Goal: Transaction & Acquisition: Obtain resource

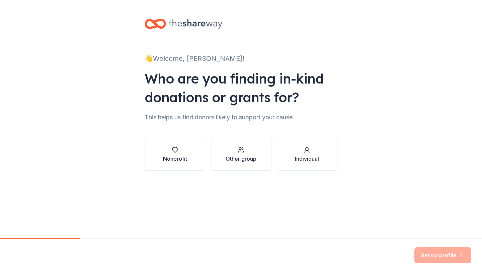
click at [165, 146] on button "Nonprofit" at bounding box center [175, 155] width 61 height 32
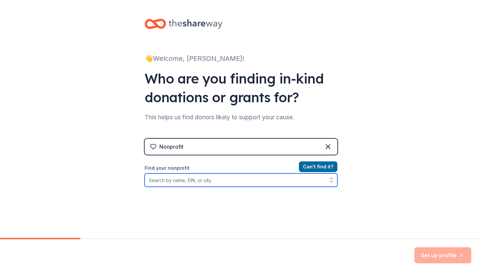
click at [170, 185] on input "Find your nonprofit" at bounding box center [241, 180] width 193 height 13
type input "W"
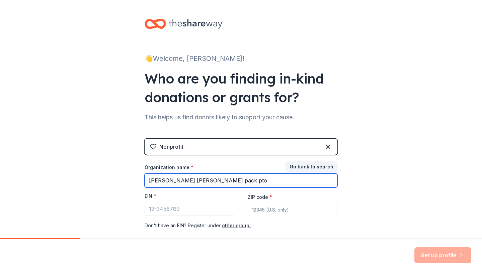
type input "Weiss wolf pack pto"
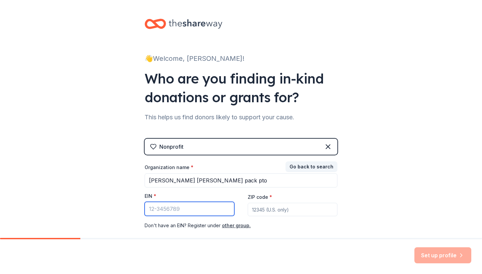
click at [182, 214] on input "EIN *" at bounding box center [190, 209] width 90 height 14
paste input "92-0695697"
type input "92-0695697"
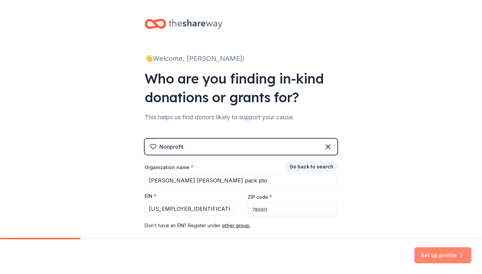
type input "78660"
click at [443, 255] on button "Set up profile" at bounding box center [442, 256] width 57 height 16
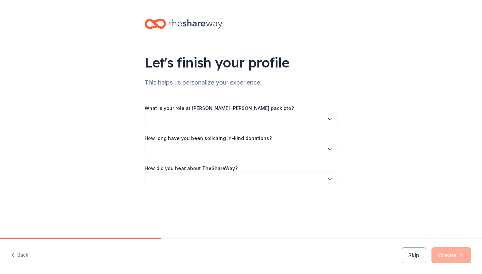
click at [218, 117] on button "button" at bounding box center [241, 119] width 193 height 14
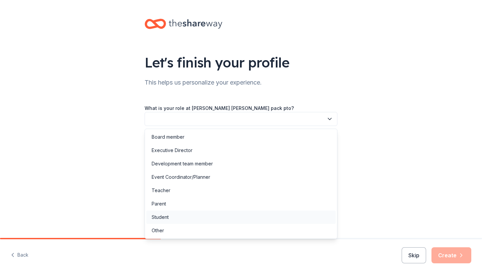
click at [193, 215] on div "Student" at bounding box center [240, 217] width 189 height 13
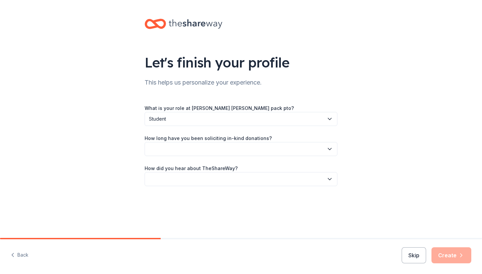
click at [229, 149] on button "button" at bounding box center [241, 149] width 193 height 14
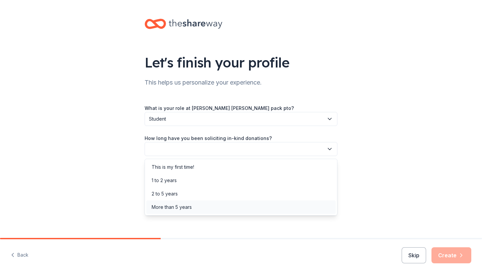
click at [174, 208] on div "More than 5 years" at bounding box center [172, 207] width 40 height 8
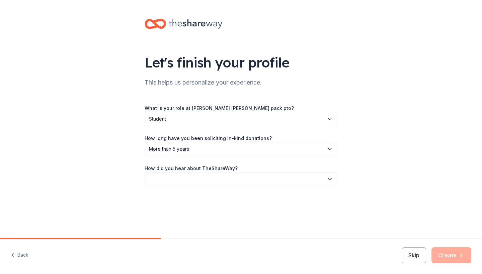
click at [186, 177] on button "button" at bounding box center [241, 179] width 193 height 14
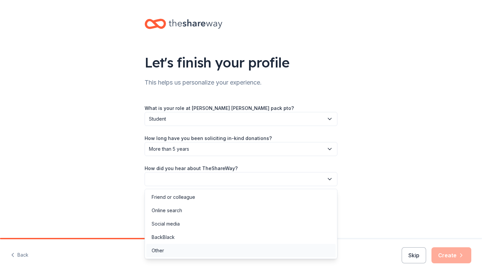
click at [187, 246] on div "Other" at bounding box center [240, 250] width 189 height 13
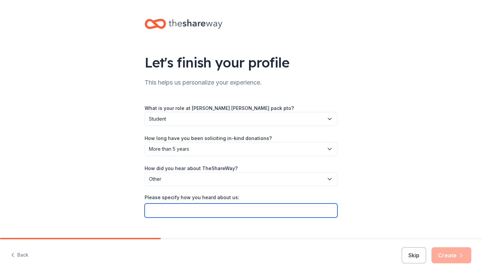
click at [200, 213] on input "Please specify how you heard about us:" at bounding box center [241, 211] width 193 height 14
type input "Facebook"
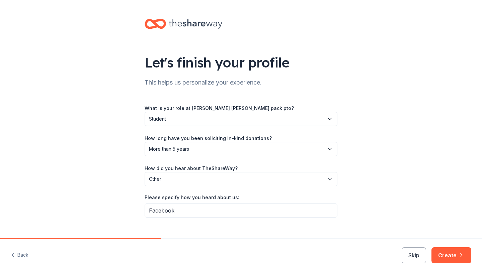
click at [176, 116] on span "Student" at bounding box center [236, 119] width 175 height 8
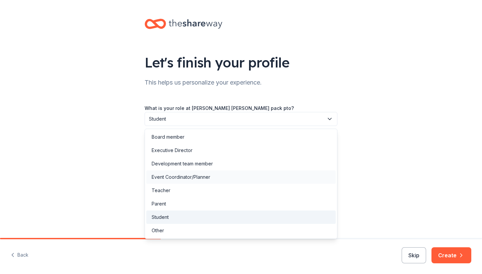
click at [167, 175] on div "Event Coordinator/Planner" at bounding box center [181, 177] width 59 height 8
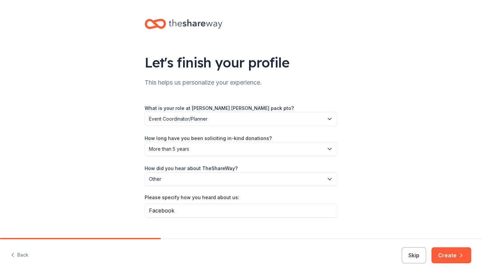
click at [200, 147] on span "More than 5 years" at bounding box center [236, 149] width 175 height 8
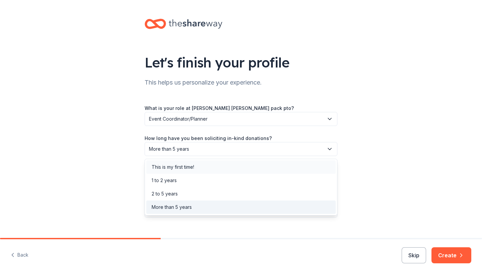
click at [208, 169] on div "This is my first time!" at bounding box center [240, 167] width 189 height 13
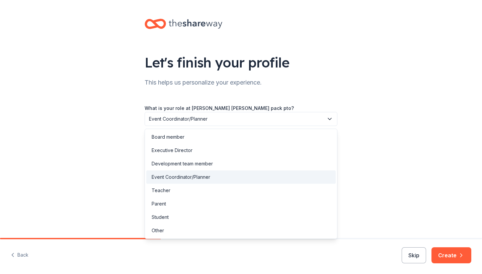
click at [233, 120] on span "Event Coordinator/Planner" at bounding box center [236, 119] width 175 height 8
click at [178, 208] on div "Parent" at bounding box center [240, 203] width 189 height 13
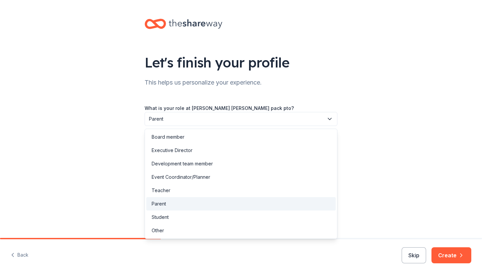
click at [228, 115] on span "Parent" at bounding box center [236, 119] width 175 height 8
click at [372, 131] on div "Let's finish your profile This helps us personalize your experience. What is yo…" at bounding box center [241, 125] width 482 height 250
click at [266, 121] on span "Parent" at bounding box center [236, 119] width 175 height 8
click at [236, 141] on div "Board member" at bounding box center [240, 137] width 189 height 13
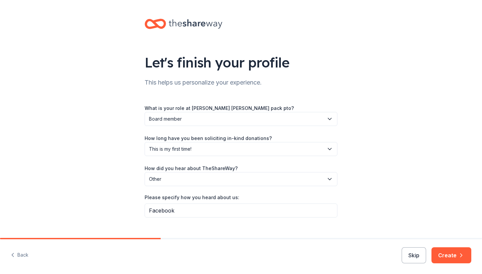
click at [214, 119] on span "Board member" at bounding box center [236, 119] width 175 height 8
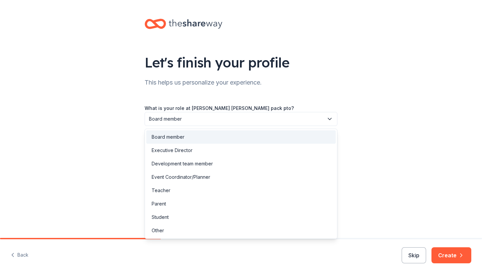
click at [368, 78] on div "Let's finish your profile This helps us personalize your experience. What is yo…" at bounding box center [241, 125] width 482 height 250
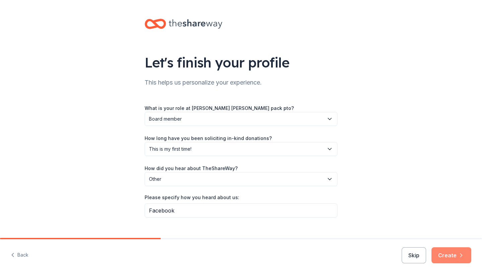
click at [458, 256] on icon "button" at bounding box center [461, 255] width 7 height 7
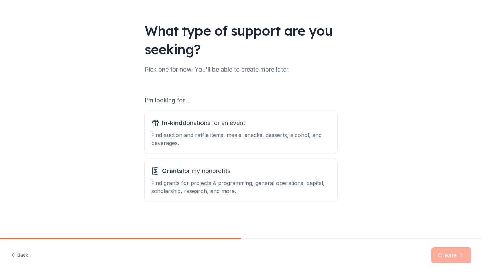
scroll to position [32, 0]
click at [249, 179] on div "Find grants for projects & programming, general operations, capital, scholarshi…" at bounding box center [240, 187] width 179 height 16
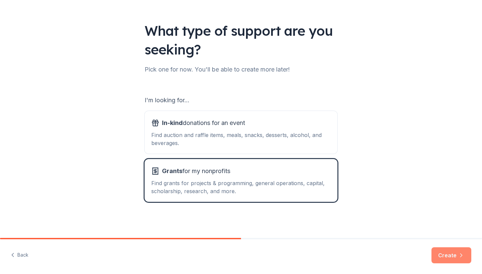
click at [442, 252] on button "Create" at bounding box center [451, 256] width 40 height 16
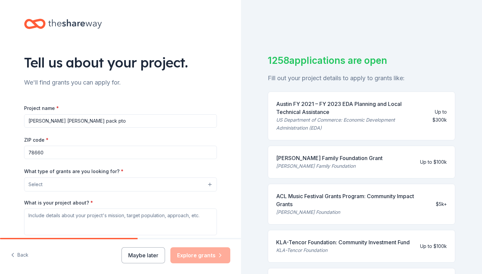
type input "Weiss wolf pack pto"
click at [109, 181] on button "Select" at bounding box center [120, 185] width 193 height 14
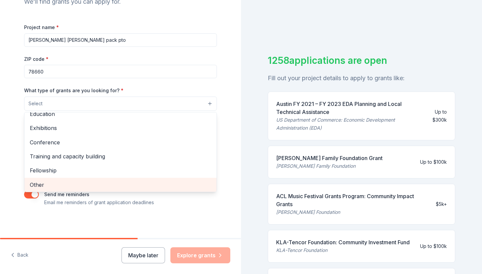
click at [89, 181] on span "Other" at bounding box center [120, 185] width 181 height 9
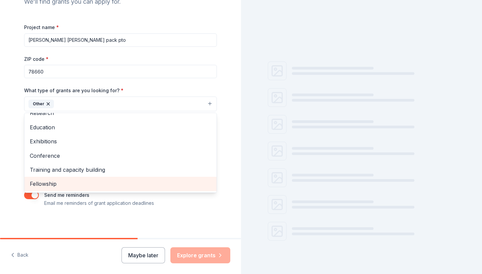
scroll to position [64, 0]
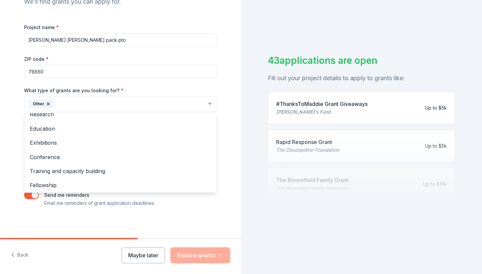
click at [159, 61] on div "Project name * Weiss wolf pack pto ZIP code * 78660 What type of grants are you…" at bounding box center [120, 115] width 193 height 184
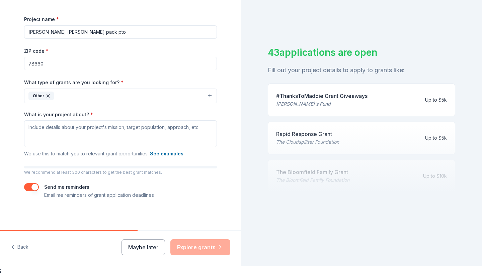
scroll to position [8, 0]
drag, startPoint x: 26, startPoint y: 113, endPoint x: 86, endPoint y: 113, distance: 60.2
click at [86, 113] on label "What is your project about? *" at bounding box center [58, 114] width 69 height 7
click at [86, 120] on textarea "What is your project about? *" at bounding box center [120, 133] width 193 height 27
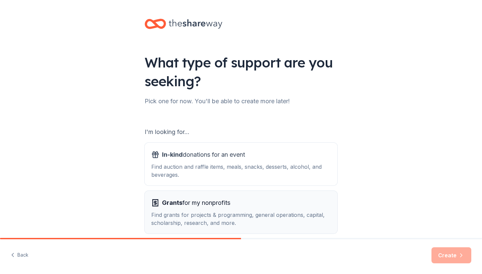
click at [219, 209] on div "Grants for my nonprofits Find grants for projects & programming, general operat…" at bounding box center [240, 212] width 179 height 29
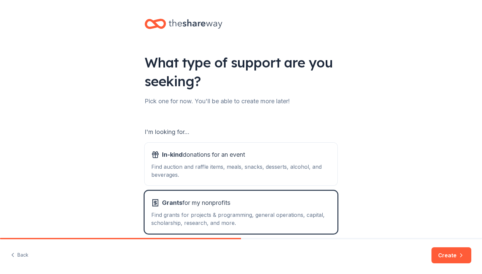
click at [458, 246] on div "Back Create" at bounding box center [241, 257] width 482 height 35
click at [453, 255] on button "Create" at bounding box center [451, 256] width 40 height 16
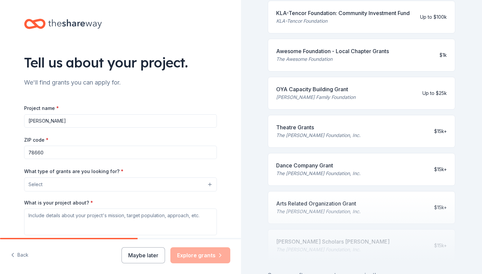
scroll to position [234, 0]
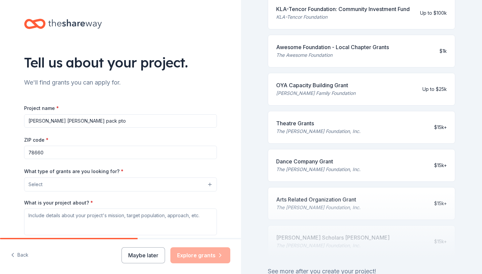
type input "Weiss wolf pack pto"
click at [71, 182] on button "Select" at bounding box center [120, 185] width 193 height 14
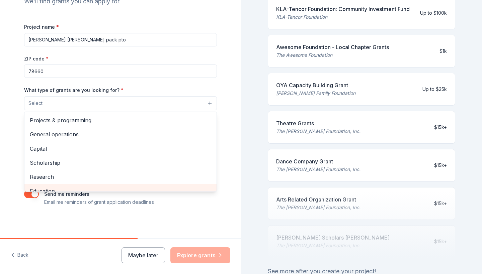
scroll to position [81, 0]
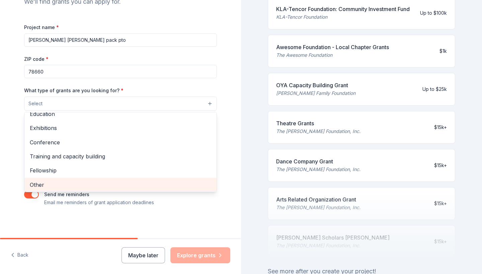
click at [73, 187] on div "Other" at bounding box center [120, 185] width 192 height 14
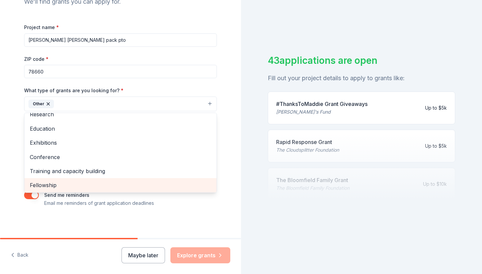
scroll to position [0, 0]
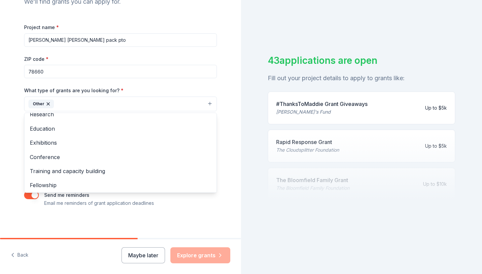
click at [414, 65] on div "Tell us about your project. We'll find grants you can apply for. Project name *…" at bounding box center [241, 137] width 482 height 274
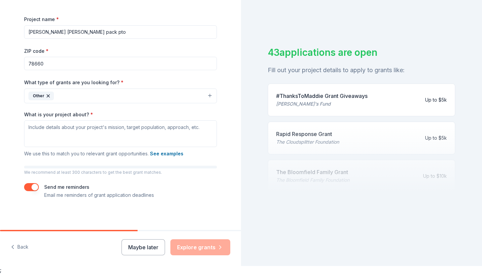
scroll to position [8, 0]
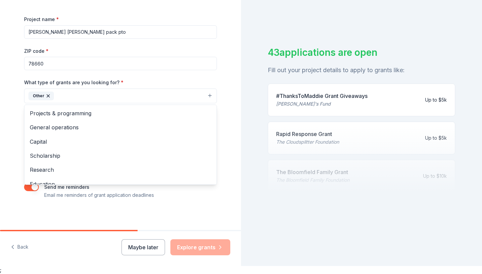
click at [65, 98] on button "Other" at bounding box center [120, 96] width 193 height 15
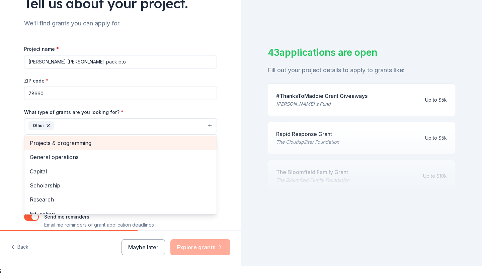
scroll to position [51, 0]
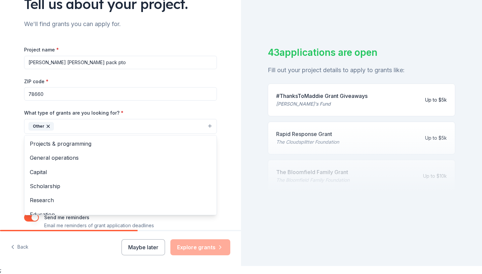
click at [18, 242] on div "Tell us about your project. We'll find grants you can apply for. Project name *…" at bounding box center [120, 129] width 241 height 274
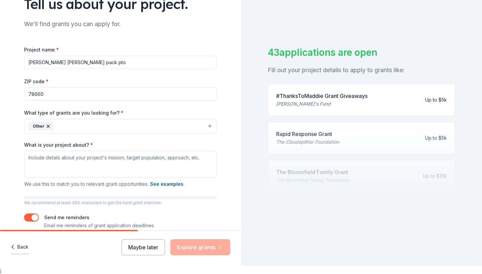
click at [18, 246] on button "Back" at bounding box center [20, 248] width 18 height 14
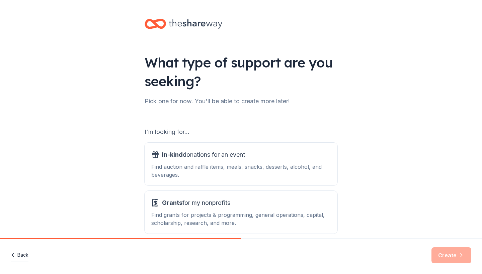
click at [23, 259] on button "Back" at bounding box center [20, 256] width 18 height 14
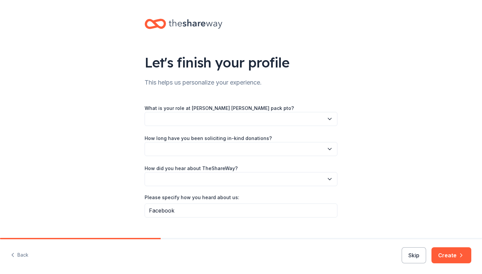
click at [213, 114] on button "button" at bounding box center [241, 119] width 193 height 14
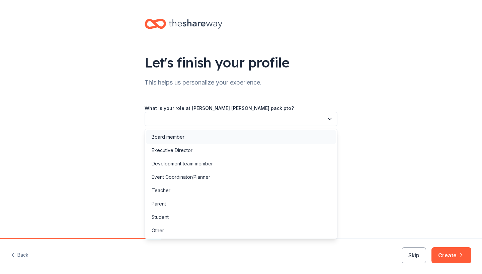
click at [197, 139] on div "Board member" at bounding box center [240, 137] width 189 height 13
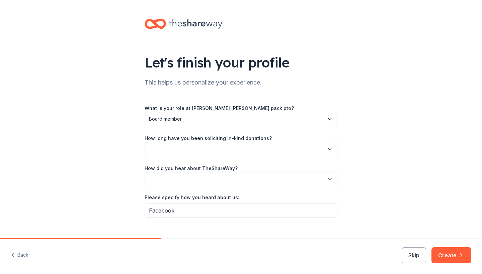
click at [200, 150] on button "button" at bounding box center [241, 149] width 193 height 14
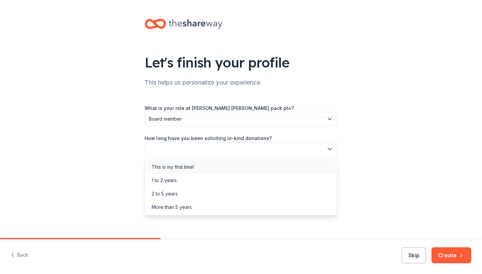
click at [197, 168] on div "This is my first time!" at bounding box center [240, 167] width 189 height 13
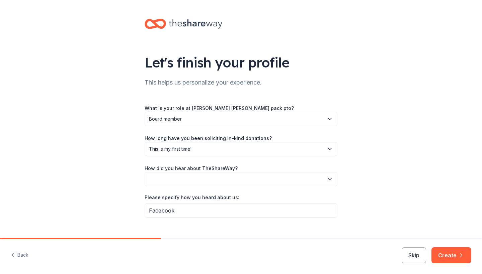
click at [198, 177] on button "button" at bounding box center [241, 179] width 193 height 14
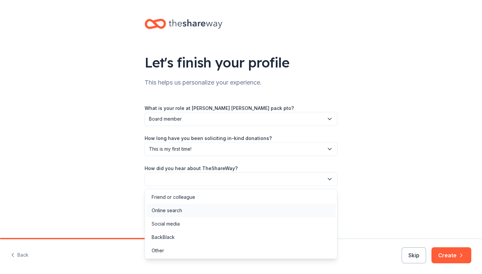
click at [186, 217] on div "Online search" at bounding box center [240, 210] width 189 height 13
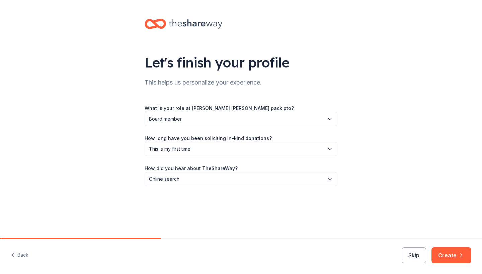
click at [197, 180] on span "Online search" at bounding box center [236, 179] width 175 height 8
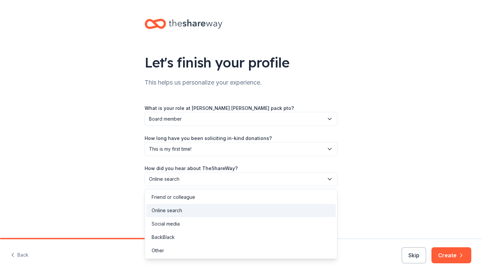
click at [408, 101] on div "Let's finish your profile This helps us personalize your experience. What is yo…" at bounding box center [241, 109] width 482 height 219
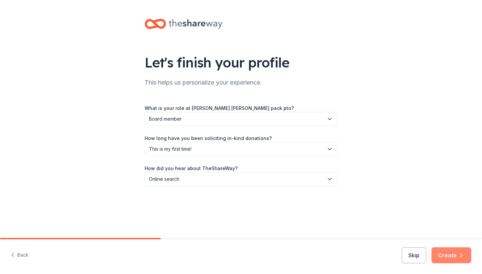
click at [451, 261] on button "Create" at bounding box center [451, 256] width 40 height 16
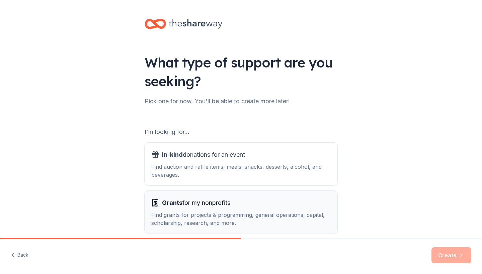
click at [282, 203] on div "Grants for my nonprofits" at bounding box center [240, 203] width 179 height 11
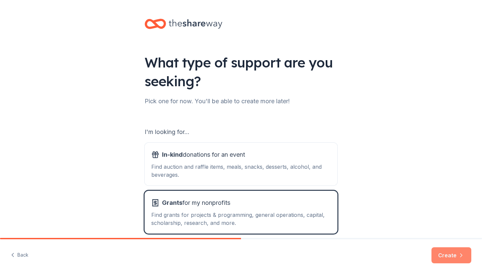
click at [450, 255] on button "Create" at bounding box center [451, 256] width 40 height 16
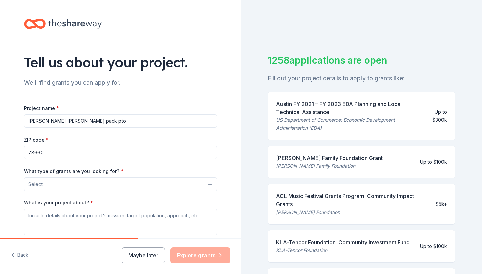
type input "[PERSON_NAME] [PERSON_NAME] pack pto"
click at [90, 180] on button "Select" at bounding box center [120, 185] width 193 height 14
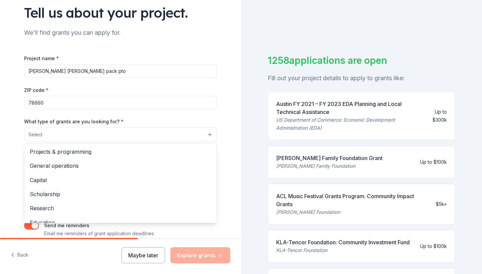
drag, startPoint x: 21, startPoint y: 122, endPoint x: 110, endPoint y: 122, distance: 88.7
click at [110, 122] on div "Tell us about your project. We'll find grants you can apply for. Project name *…" at bounding box center [120, 110] width 214 height 320
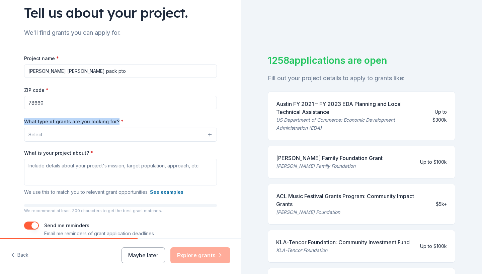
drag, startPoint x: 115, startPoint y: 121, endPoint x: 21, endPoint y: 118, distance: 94.7
click at [21, 118] on div "Tell us about your project. We'll find grants you can apply for. Project name *…" at bounding box center [120, 110] width 214 height 320
copy label "What type of grants are you looking for?"
click at [147, 140] on button "Select" at bounding box center [120, 135] width 193 height 14
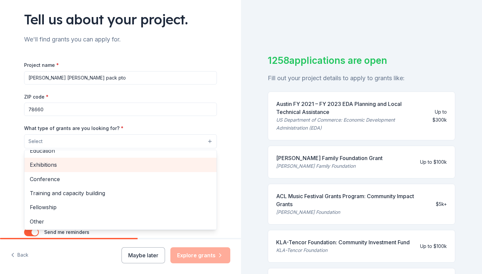
scroll to position [78, 0]
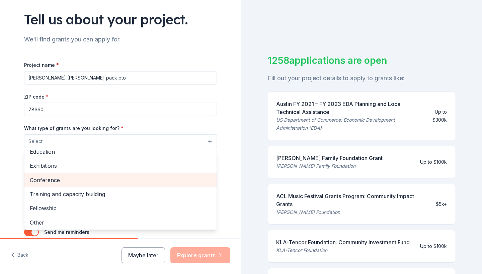
click at [163, 178] on span "Conference" at bounding box center [120, 180] width 181 height 9
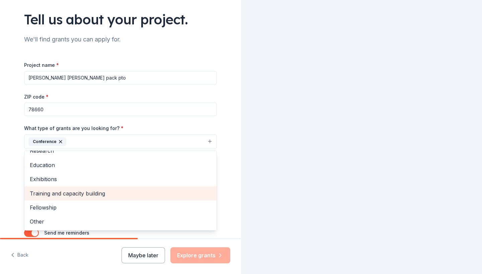
scroll to position [64, 0]
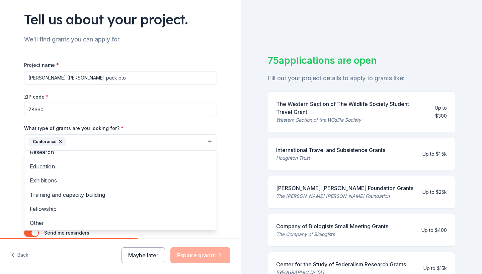
click at [184, 145] on button "Conference" at bounding box center [120, 142] width 193 height 15
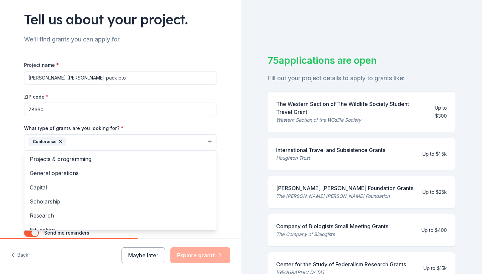
click at [61, 141] on icon "button" at bounding box center [60, 141] width 5 height 5
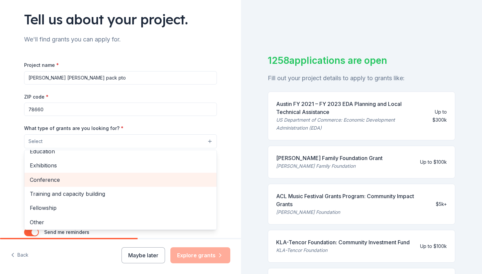
scroll to position [78, 0]
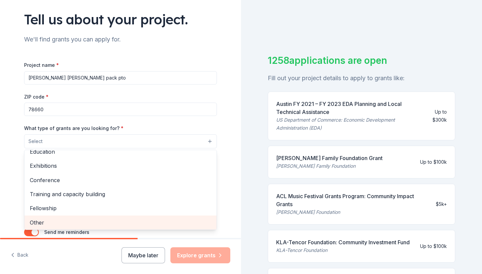
click at [66, 220] on span "Other" at bounding box center [120, 223] width 181 height 9
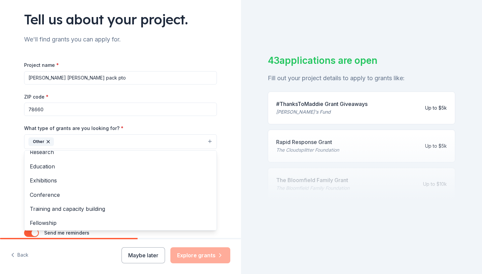
click at [185, 100] on div "Project name * weiss wolf pack pto ZIP code * 78660 What type of grants are you…" at bounding box center [120, 153] width 193 height 184
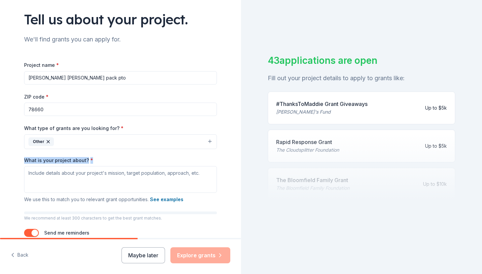
drag, startPoint x: 93, startPoint y: 161, endPoint x: 22, endPoint y: 159, distance: 70.3
click at [21, 161] on div "Tell us about your project. We'll find grants you can apply for. Project name *…" at bounding box center [120, 117] width 214 height 321
copy label "What is your project about? *"
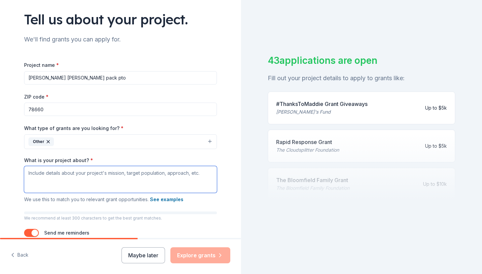
click at [78, 172] on textarea "What is your project about? *" at bounding box center [120, 179] width 193 height 27
paste textarea "Project Description (Short & Direct) Our project is about organizing the Senior…"
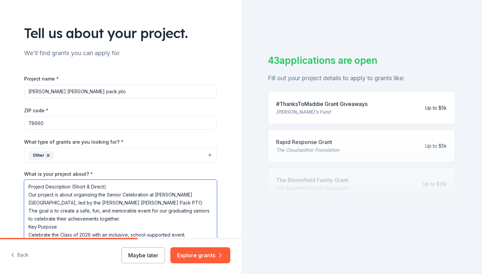
scroll to position [30, 0]
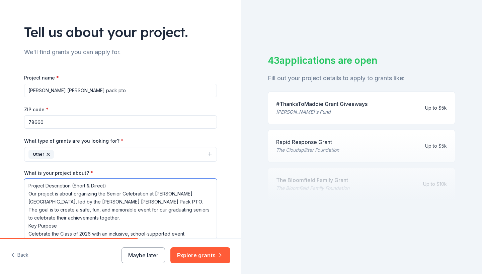
click at [107, 187] on textarea "Project Description (Short & Direct) Our project is about organizing the Senior…" at bounding box center [120, 209] width 193 height 60
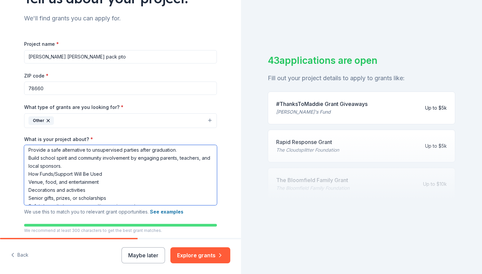
scroll to position [65, 0]
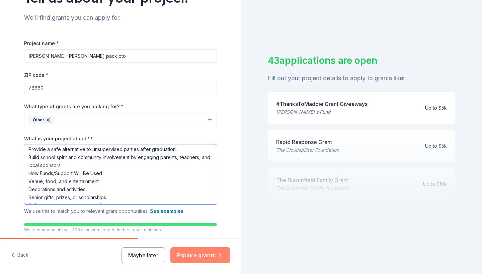
type textarea "Project Description Our project is about organizing the Senior Celebration at W…"
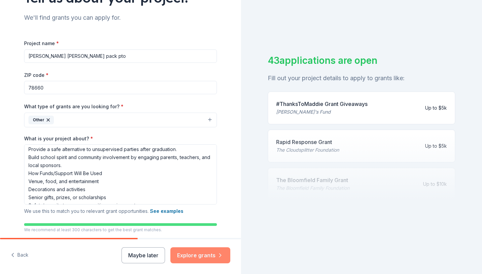
click at [196, 257] on button "Explore grants" at bounding box center [200, 256] width 60 height 16
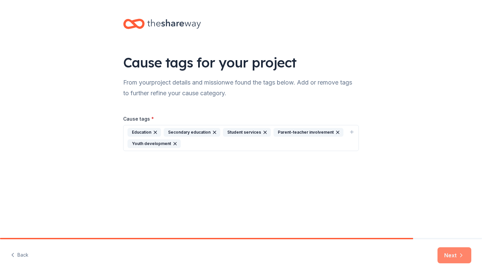
click at [449, 252] on button "Next" at bounding box center [454, 256] width 34 height 16
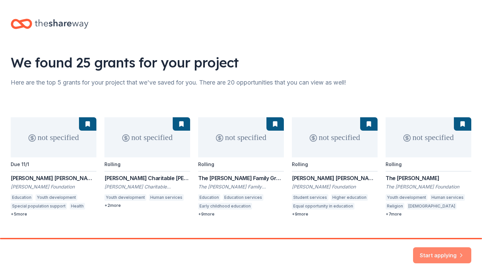
click at [429, 253] on button "Start applying" at bounding box center [442, 252] width 58 height 16
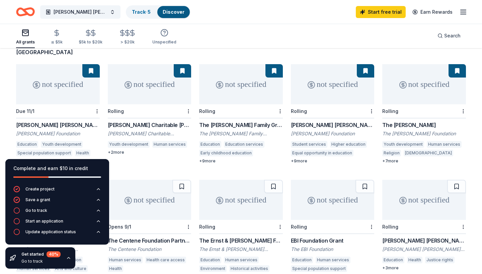
scroll to position [55, 0]
click at [225, 121] on div "The Barnes Family Grant" at bounding box center [241, 125] width 84 height 8
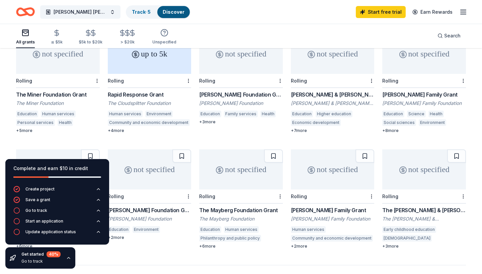
scroll to position [319, 0]
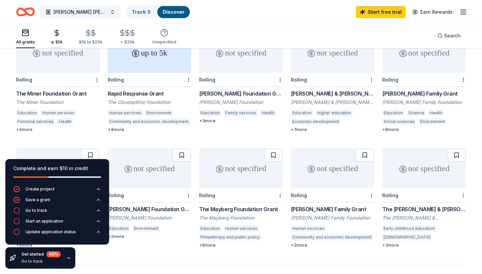
click at [59, 35] on icon "button" at bounding box center [57, 33] width 8 height 8
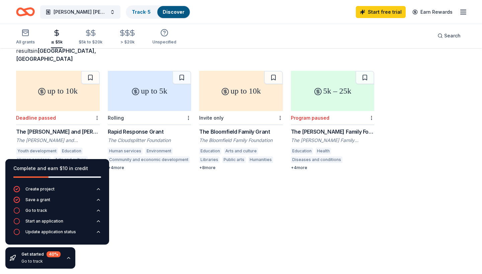
scroll to position [49, 0]
click at [90, 35] on icon "button" at bounding box center [93, 33] width 8 height 8
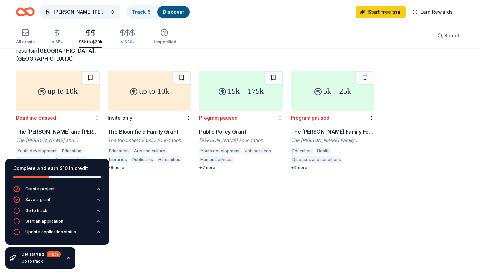
scroll to position [49, 0]
click at [137, 128] on div "The Bloomfield Family Grant" at bounding box center [150, 132] width 84 height 8
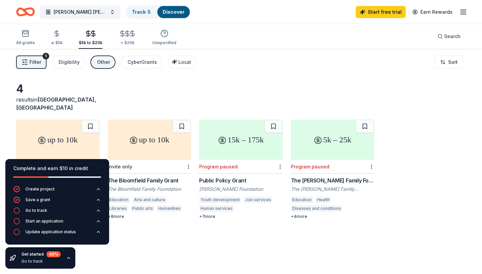
scroll to position [0, 0]
click at [20, 34] on div "button" at bounding box center [25, 33] width 19 height 8
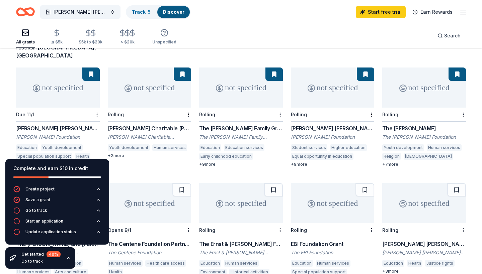
scroll to position [52, 0]
click at [155, 41] on div "Unspecified" at bounding box center [164, 41] width 24 height 5
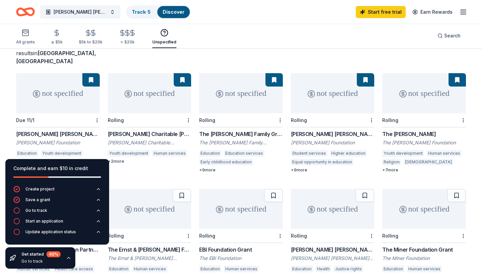
scroll to position [46, 0]
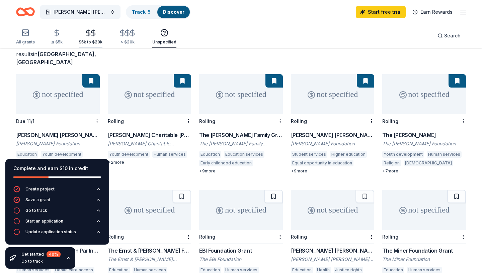
click at [90, 40] on div "$5k to $20k" at bounding box center [91, 41] width 24 height 5
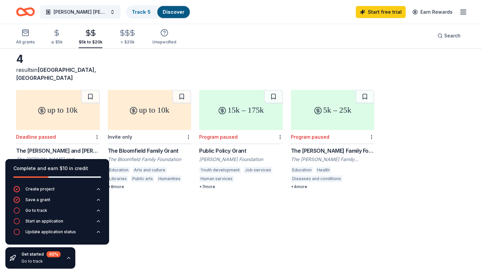
scroll to position [29, 0]
click at [55, 30] on icon "button" at bounding box center [57, 33] width 8 height 8
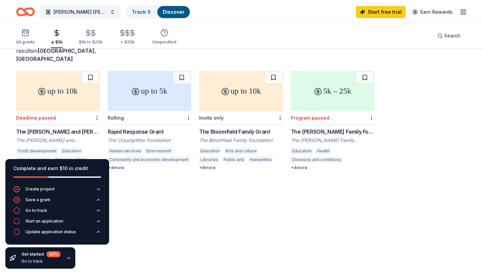
scroll to position [49, 0]
click at [124, 34] on icon "button" at bounding box center [127, 33] width 8 height 8
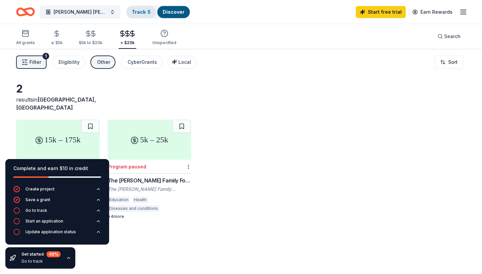
click at [135, 11] on link "Track · 5" at bounding box center [141, 12] width 19 height 6
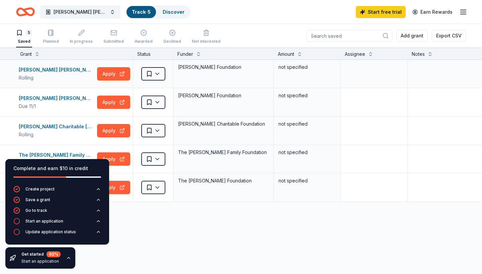
drag, startPoint x: 85, startPoint y: 90, endPoint x: 85, endPoint y: 86, distance: 4.7
click at [85, 88] on div "Charles A. Micale Grant Rolling Apply Saved Charles A. Micale Foundation not sp…" at bounding box center [262, 140] width 524 height 161
click at [54, 32] on icon "button" at bounding box center [51, 32] width 7 height 7
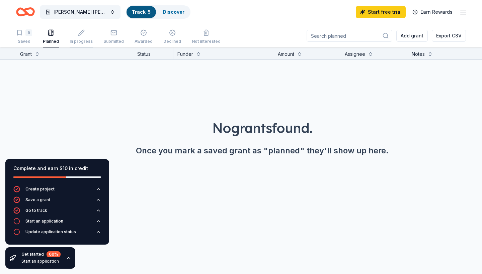
click at [84, 34] on div "button" at bounding box center [81, 32] width 23 height 7
drag, startPoint x: 84, startPoint y: 34, endPoint x: 87, endPoint y: 33, distance: 3.4
click at [87, 33] on div "button" at bounding box center [81, 32] width 23 height 7
click at [122, 25] on div "5 Saved Planned In progress Submitted Awarded Declined Not interested Add grant…" at bounding box center [241, 35] width 450 height 23
click at [111, 39] on div "Submitted" at bounding box center [113, 41] width 20 height 5
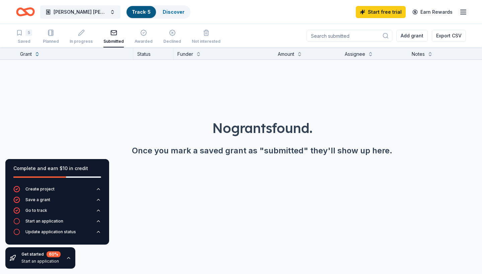
click at [13, 32] on div "5 Saved Planned In progress Submitted Awarded Declined Not interested Add grant…" at bounding box center [241, 35] width 482 height 23
click at [17, 31] on icon "button" at bounding box center [19, 32] width 4 height 5
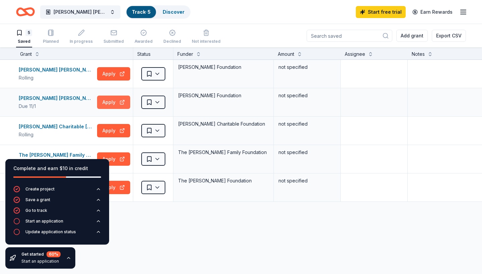
click at [108, 99] on button "Apply" at bounding box center [113, 102] width 33 height 13
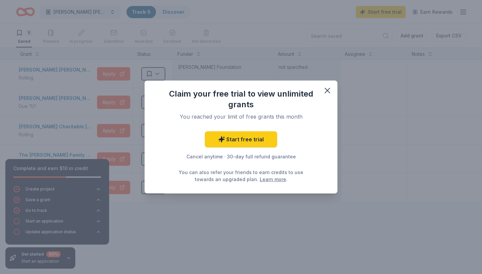
click at [200, 152] on div "Start free trial Cancel anytime · 30-day full refund guarantee You can also ref…" at bounding box center [241, 158] width 166 height 52
drag, startPoint x: 226, startPoint y: 156, endPoint x: 222, endPoint y: 127, distance: 29.5
click at [222, 127] on div "Claim your free trial to view unlimited grants You reached your limit of free g…" at bounding box center [241, 137] width 193 height 113
click at [228, 139] on link "Start free trial" at bounding box center [241, 140] width 72 height 16
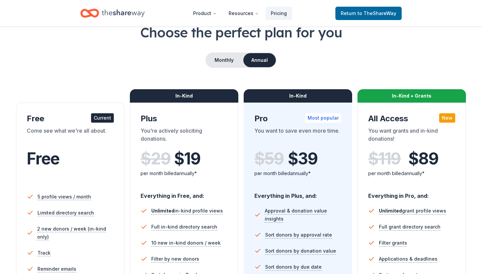
scroll to position [39, 0]
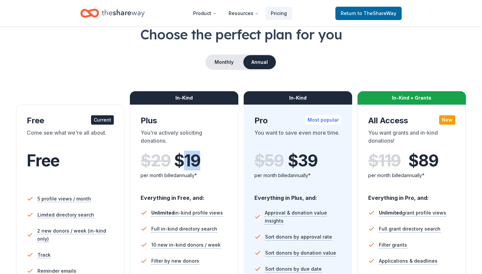
drag, startPoint x: 179, startPoint y: 162, endPoint x: 179, endPoint y: 158, distance: 4.4
click at [179, 158] on span "$ 19" at bounding box center [187, 161] width 26 height 19
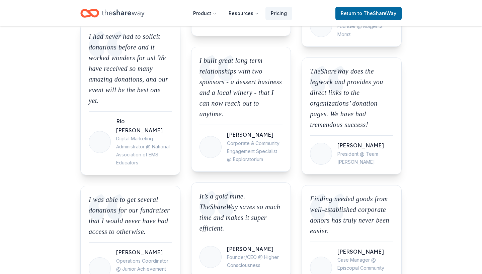
scroll to position [710, 0]
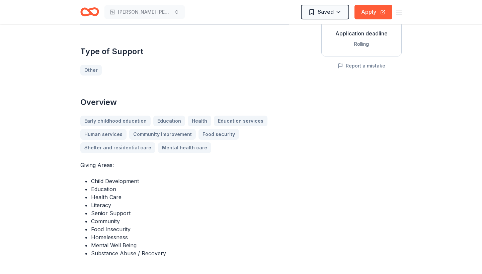
scroll to position [129, 0]
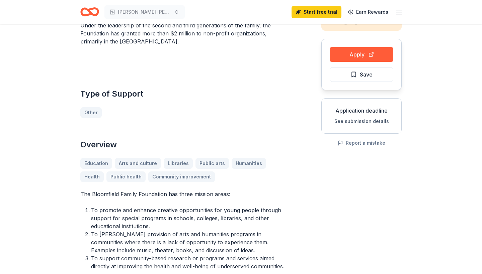
scroll to position [47, 0]
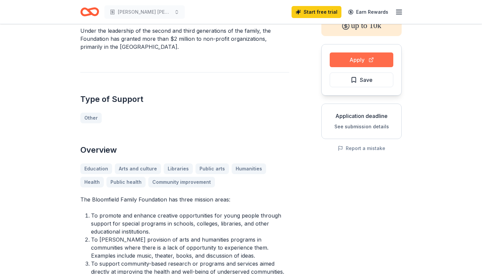
click at [349, 59] on button "Apply" at bounding box center [362, 60] width 64 height 15
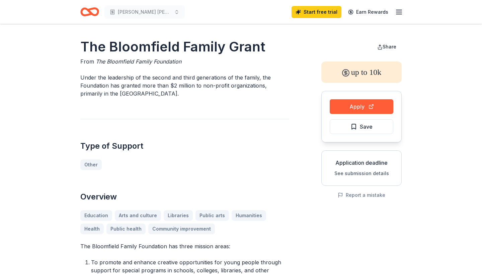
scroll to position [0, 0]
click at [396, 10] on icon "button" at bounding box center [399, 12] width 8 height 8
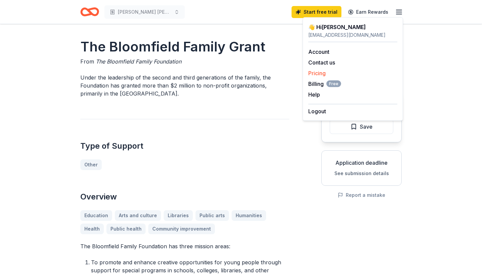
click at [315, 74] on link "Pricing" at bounding box center [316, 73] width 17 height 7
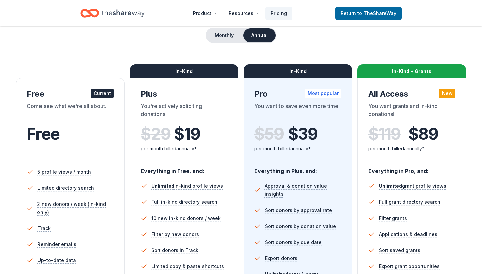
scroll to position [66, 0]
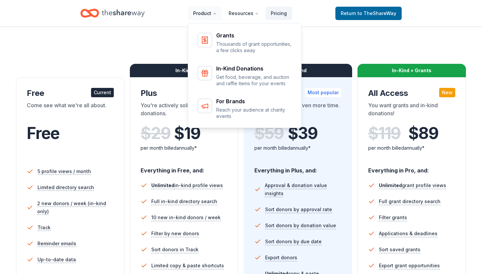
click at [206, 11] on button "Product" at bounding box center [205, 13] width 34 height 13
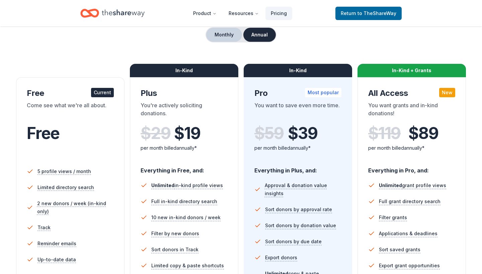
click at [225, 35] on button "Monthly" at bounding box center [224, 35] width 36 height 14
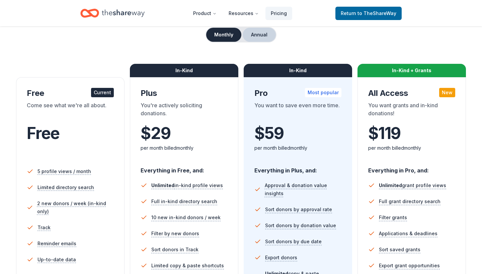
click at [251, 37] on button "Annual" at bounding box center [259, 35] width 33 height 14
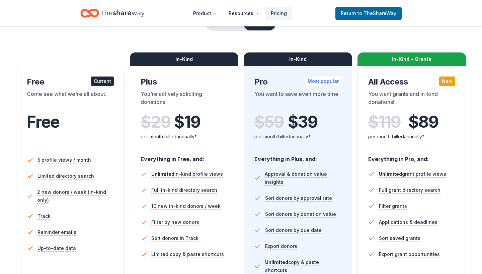
scroll to position [77, 0]
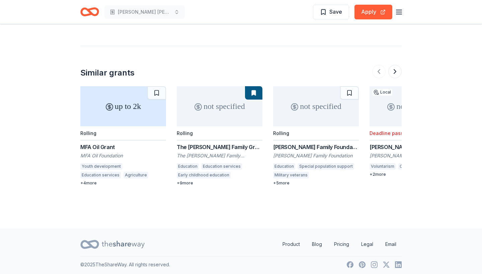
scroll to position [829, 0]
click at [391, 81] on div "Similar grants up to 2k Rolling MFA Oil Grant MFA Oil Foundation Youth developm…" at bounding box center [240, 116] width 321 height 140
click at [394, 74] on button at bounding box center [394, 71] width 13 height 13
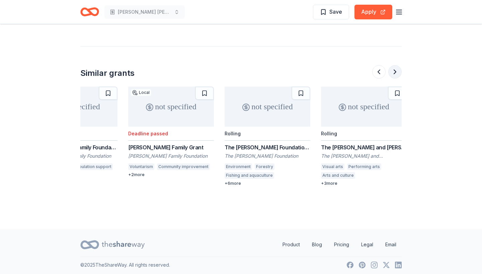
scroll to position [0, 289]
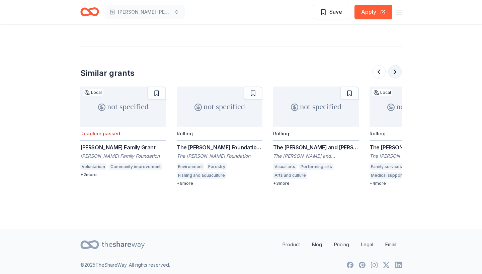
click at [395, 73] on button at bounding box center [394, 71] width 13 height 13
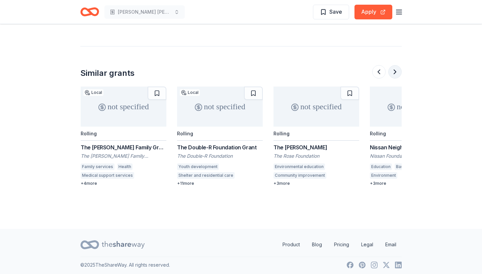
scroll to position [0, 578]
click at [290, 145] on div "The Rose Grant" at bounding box center [316, 148] width 86 height 8
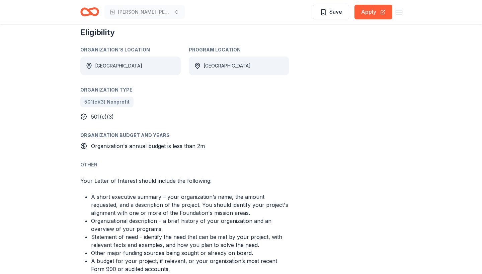
scroll to position [334, 0]
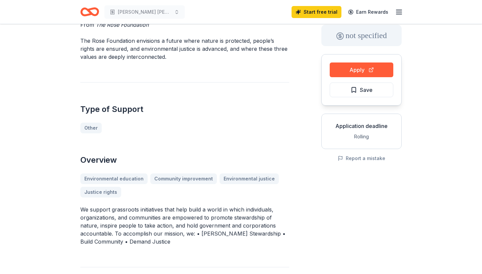
scroll to position [38, 0]
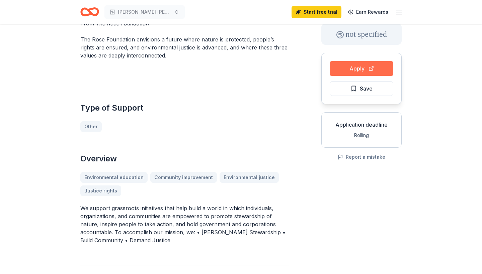
click at [350, 70] on button "Apply" at bounding box center [362, 68] width 64 height 15
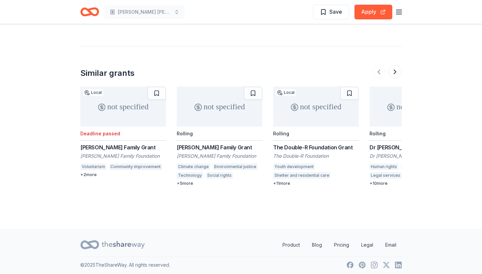
scroll to position [519, 0]
click at [394, 72] on button at bounding box center [394, 71] width 13 height 13
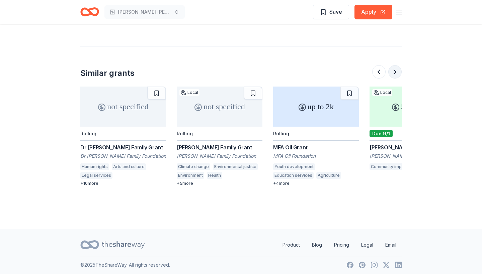
click at [394, 72] on button at bounding box center [394, 71] width 13 height 13
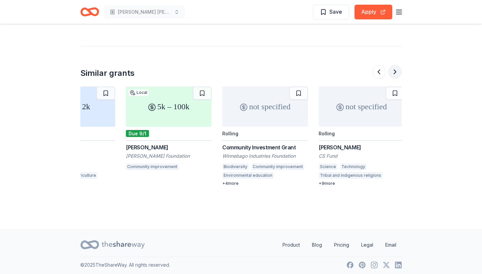
scroll to position [0, 578]
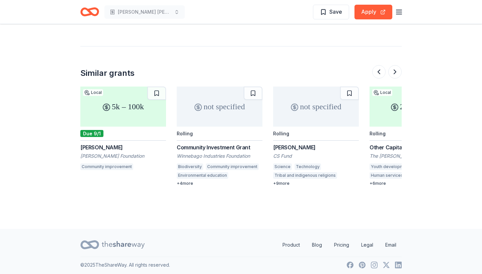
click at [96, 149] on div "O’Connor Grant" at bounding box center [123, 148] width 86 height 8
click at [396, 76] on button at bounding box center [394, 71] width 13 height 13
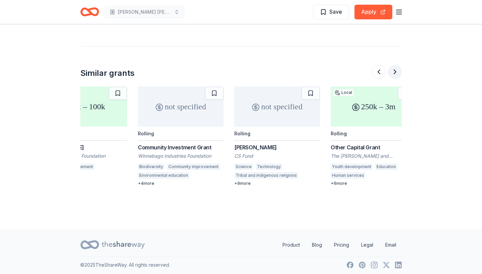
scroll to position [0, 632]
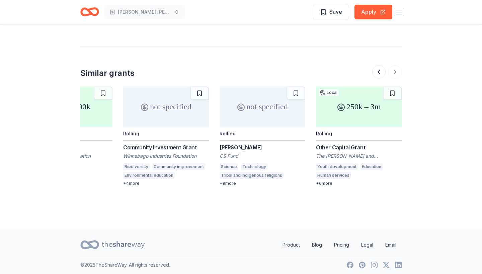
click at [341, 146] on div "Other Capital Grant" at bounding box center [359, 148] width 86 height 8
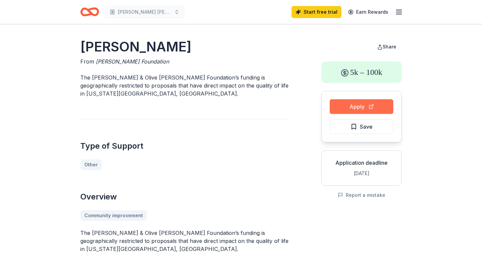
click at [354, 107] on button "Apply" at bounding box center [362, 106] width 64 height 15
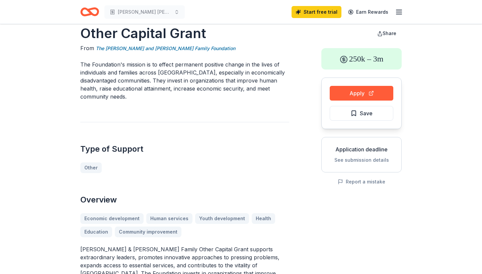
scroll to position [7, 0]
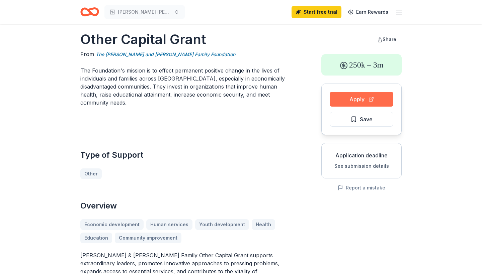
click at [366, 99] on button "Apply" at bounding box center [362, 99] width 64 height 15
